Goal: Transaction & Acquisition: Purchase product/service

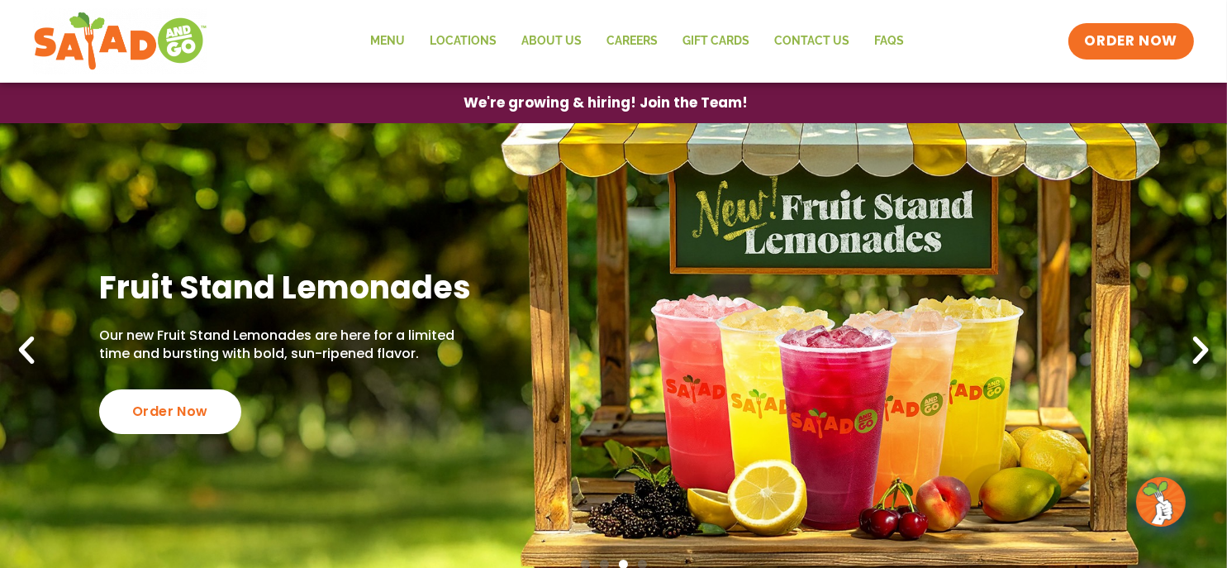
click at [21, 351] on icon "Previous slide" at bounding box center [26, 350] width 36 height 36
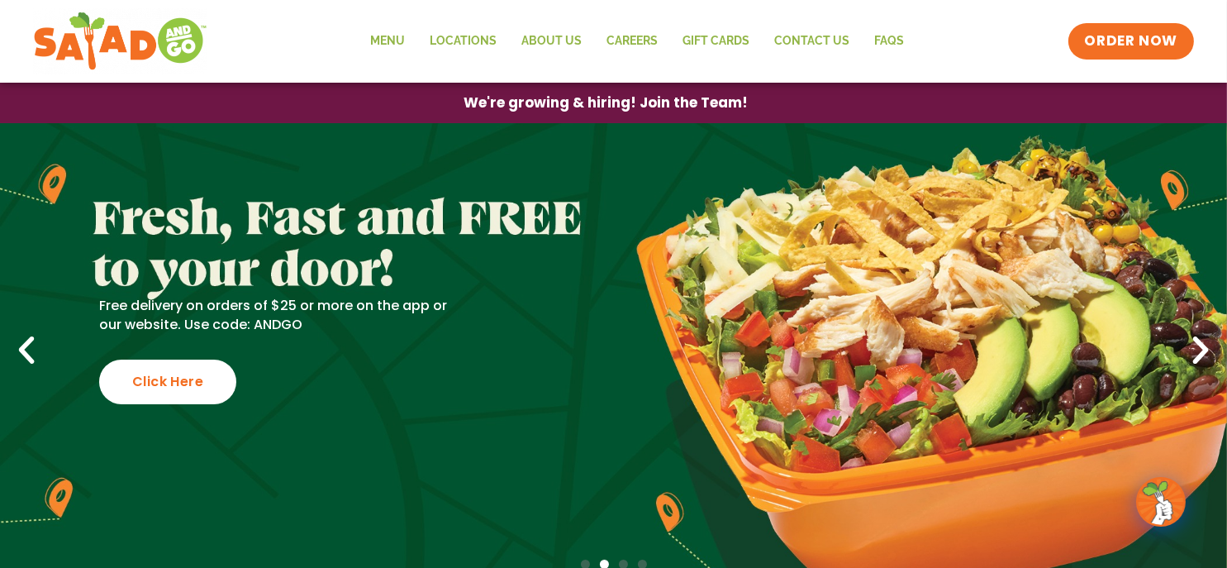
click at [1198, 351] on icon "Next slide" at bounding box center [1200, 350] width 36 height 36
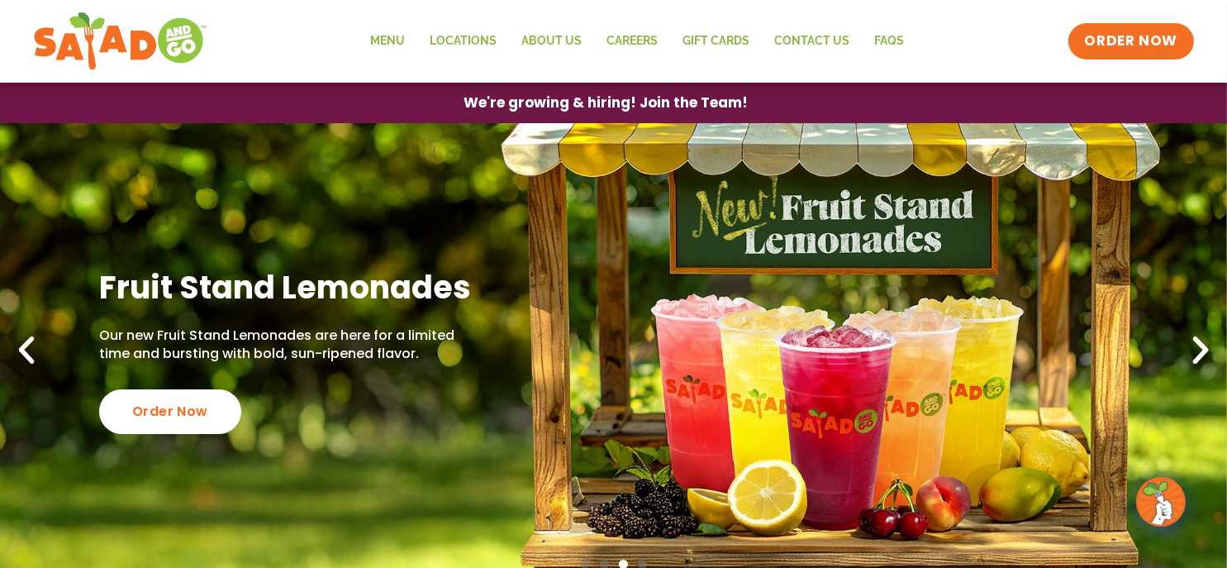
click at [1198, 351] on icon "Next slide" at bounding box center [1200, 350] width 36 height 36
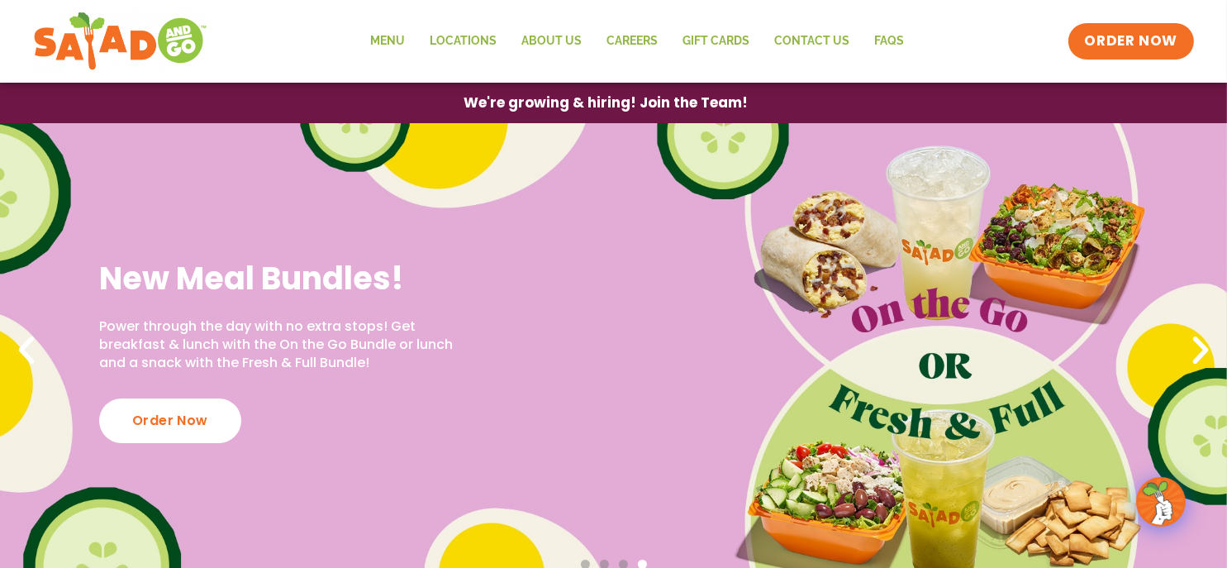
click at [1198, 351] on icon "Next slide" at bounding box center [1200, 350] width 36 height 36
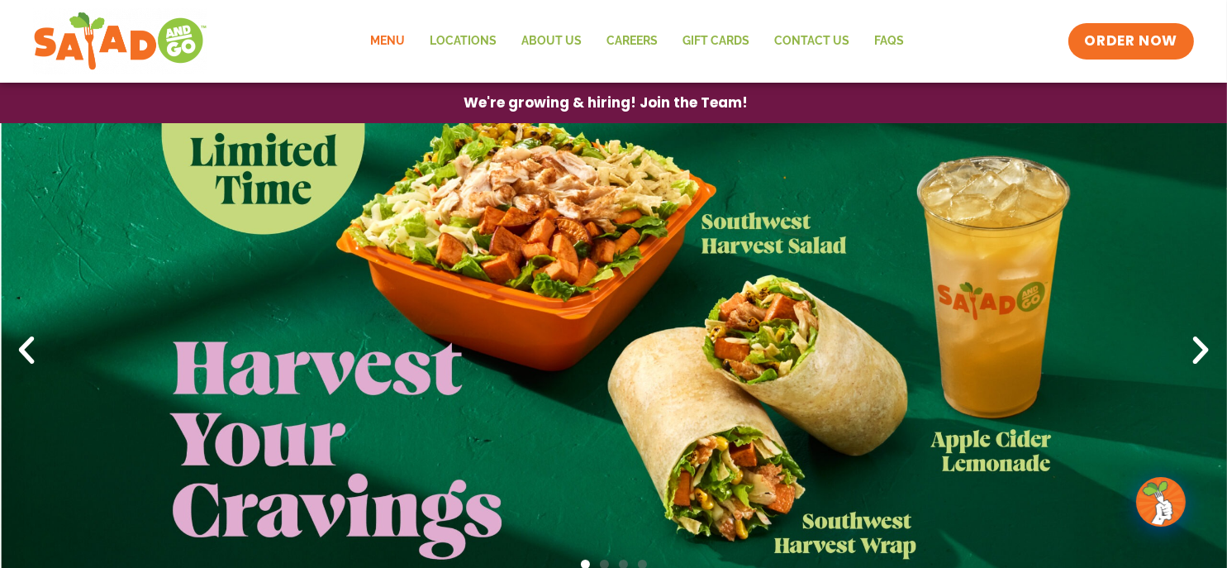
click at [401, 40] on link "Menu" at bounding box center [388, 41] width 59 height 38
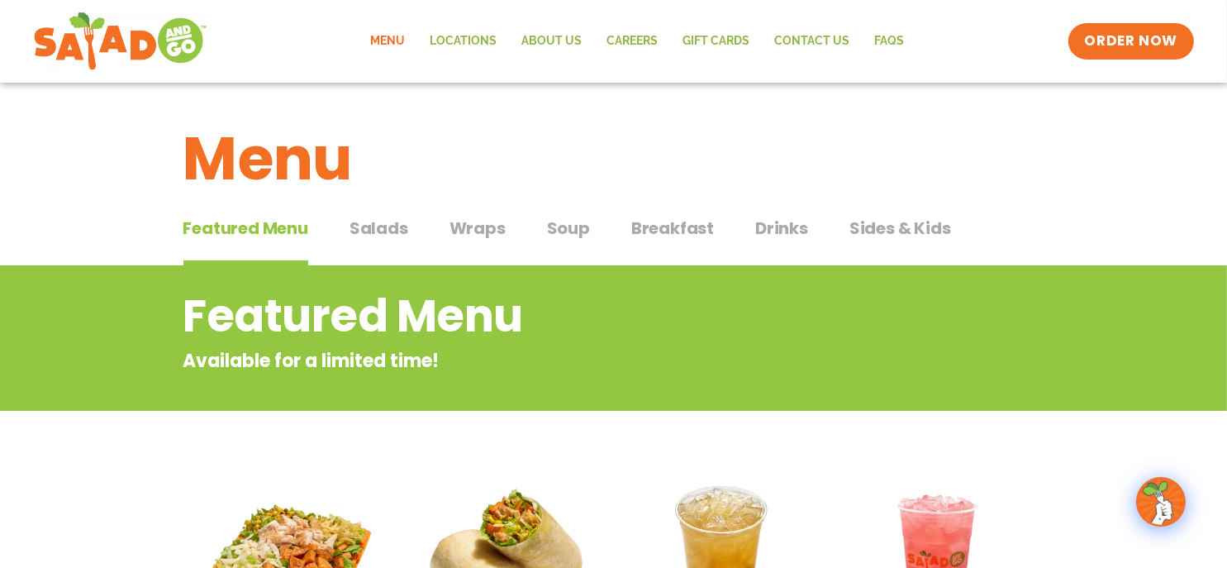
click at [372, 226] on span "Salads" at bounding box center [378, 228] width 59 height 25
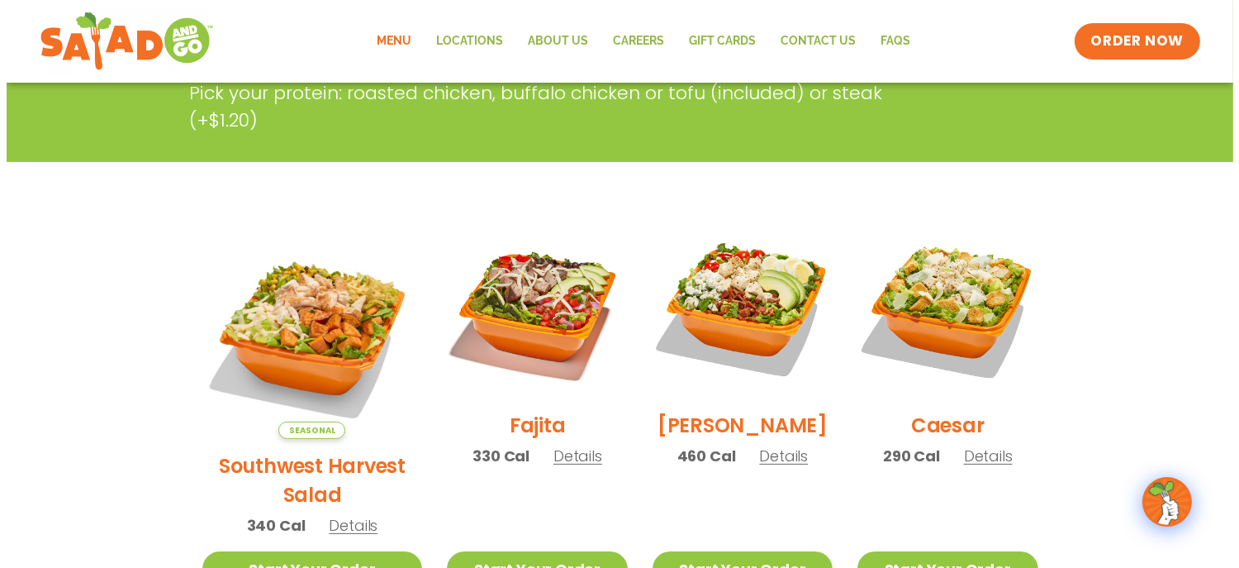
scroll to position [413, 0]
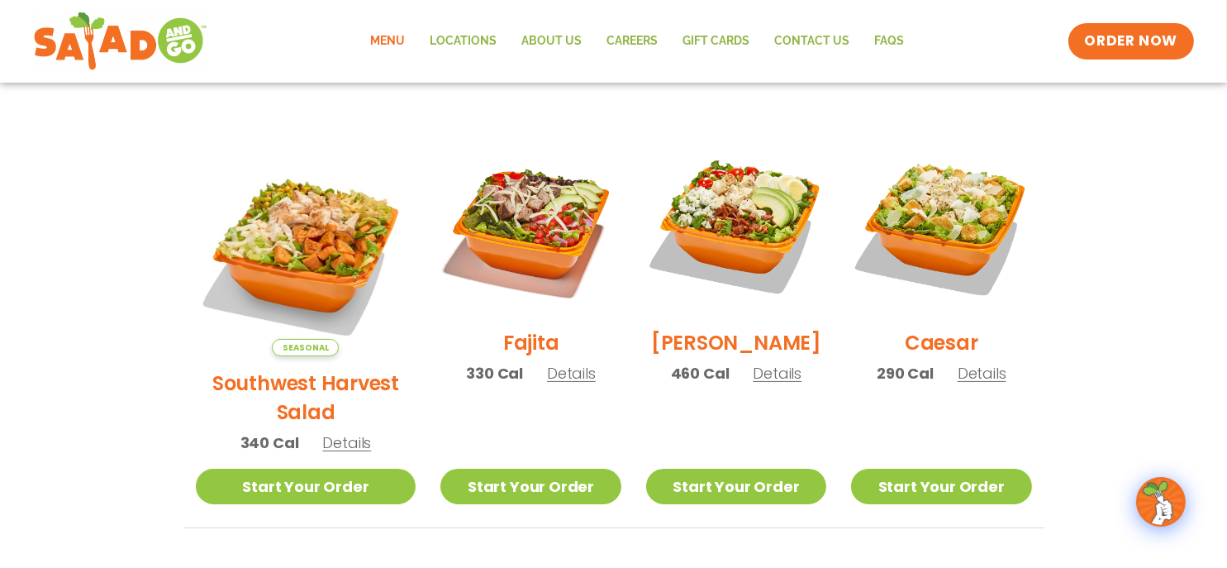
click at [332, 432] on span "Details" at bounding box center [346, 442] width 49 height 21
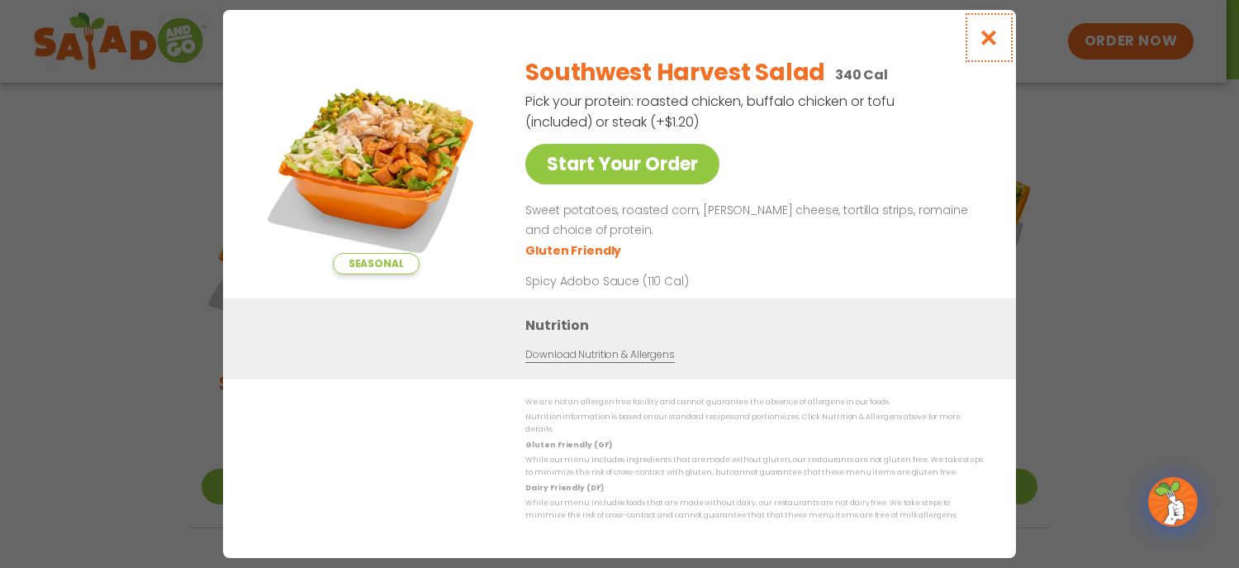
click at [988, 41] on icon "Close modal" at bounding box center [989, 37] width 21 height 17
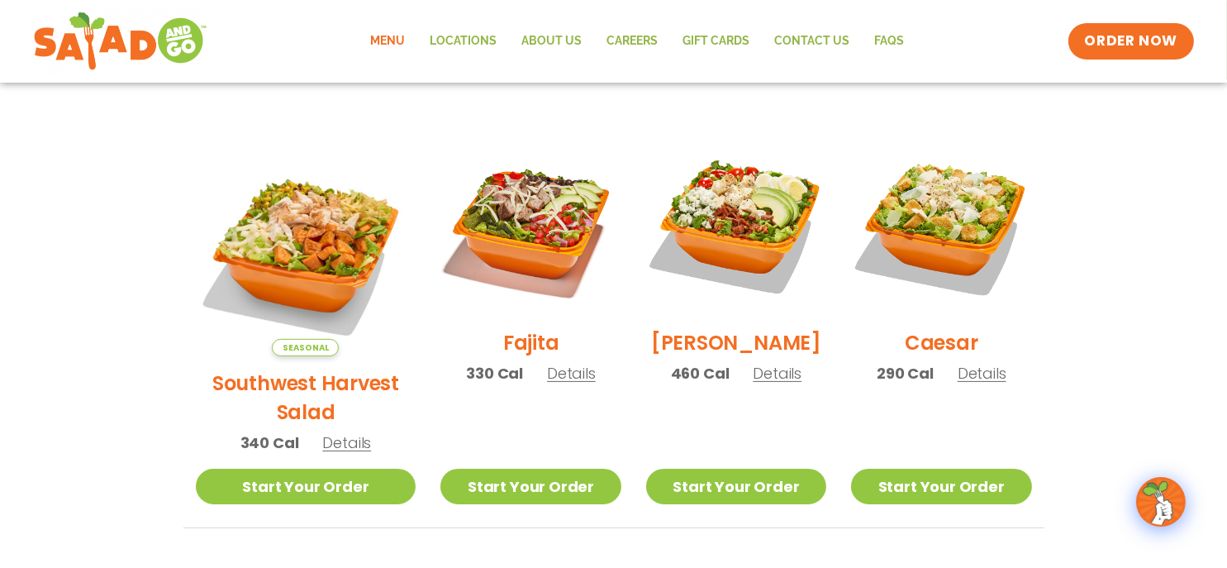
click at [767, 381] on span "Details" at bounding box center [777, 373] width 49 height 21
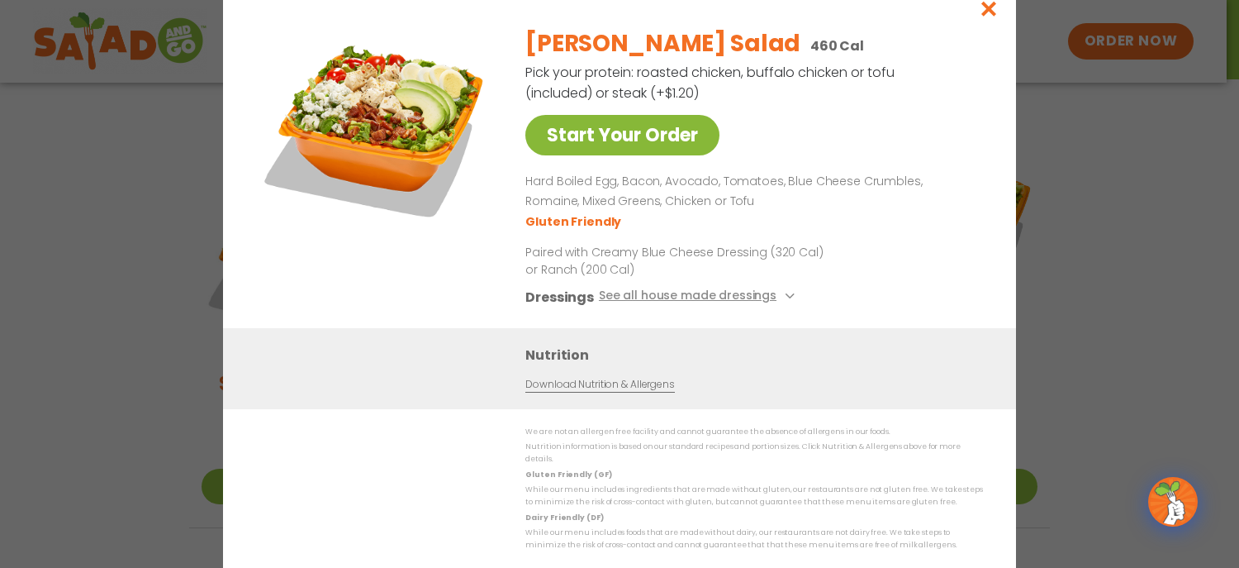
click at [618, 139] on link "Start Your Order" at bounding box center [622, 135] width 194 height 40
